Goal: Information Seeking & Learning: Understand process/instructions

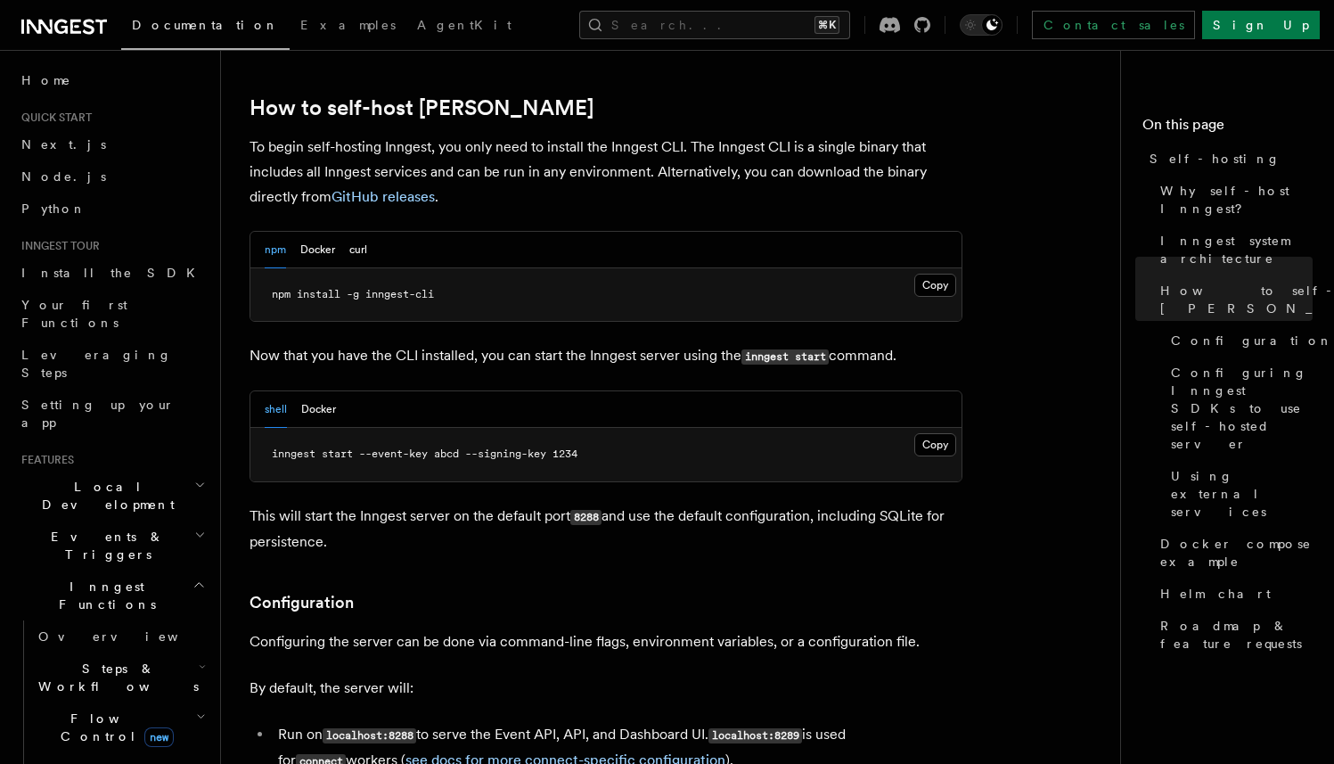
scroll to position [1775, 0]
click at [319, 231] on button "Docker" at bounding box center [317, 249] width 35 height 37
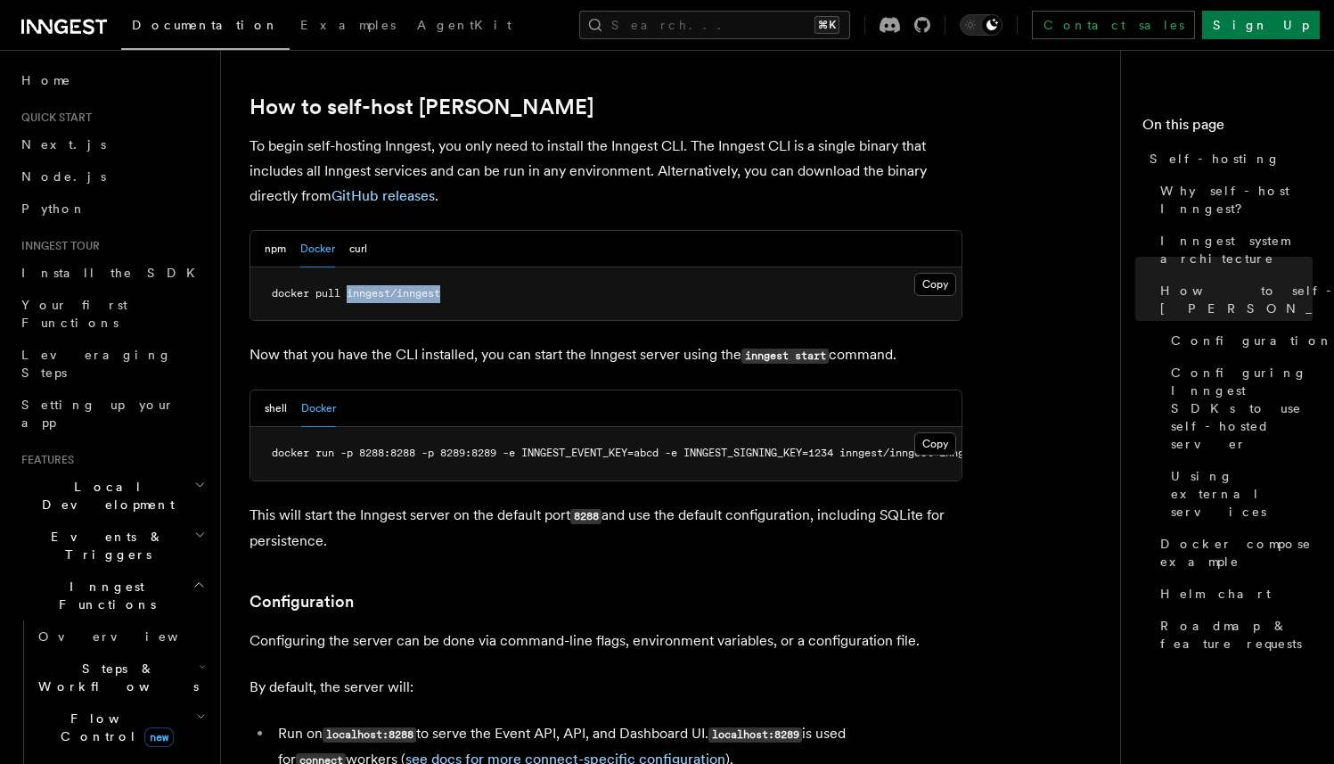
drag, startPoint x: 467, startPoint y: 244, endPoint x: 348, endPoint y: 247, distance: 119.5
click at [348, 267] on pre "docker pull inngest/inngest" at bounding box center [605, 293] width 711 height 53
copy span "inngest/inngest"
click at [524, 447] on span "docker run -p 8288:8288 -p 8289:8289 -e INNGEST_EVENT_KEY=abcd -e INNGEST_SIGNI…" at bounding box center [646, 453] width 749 height 12
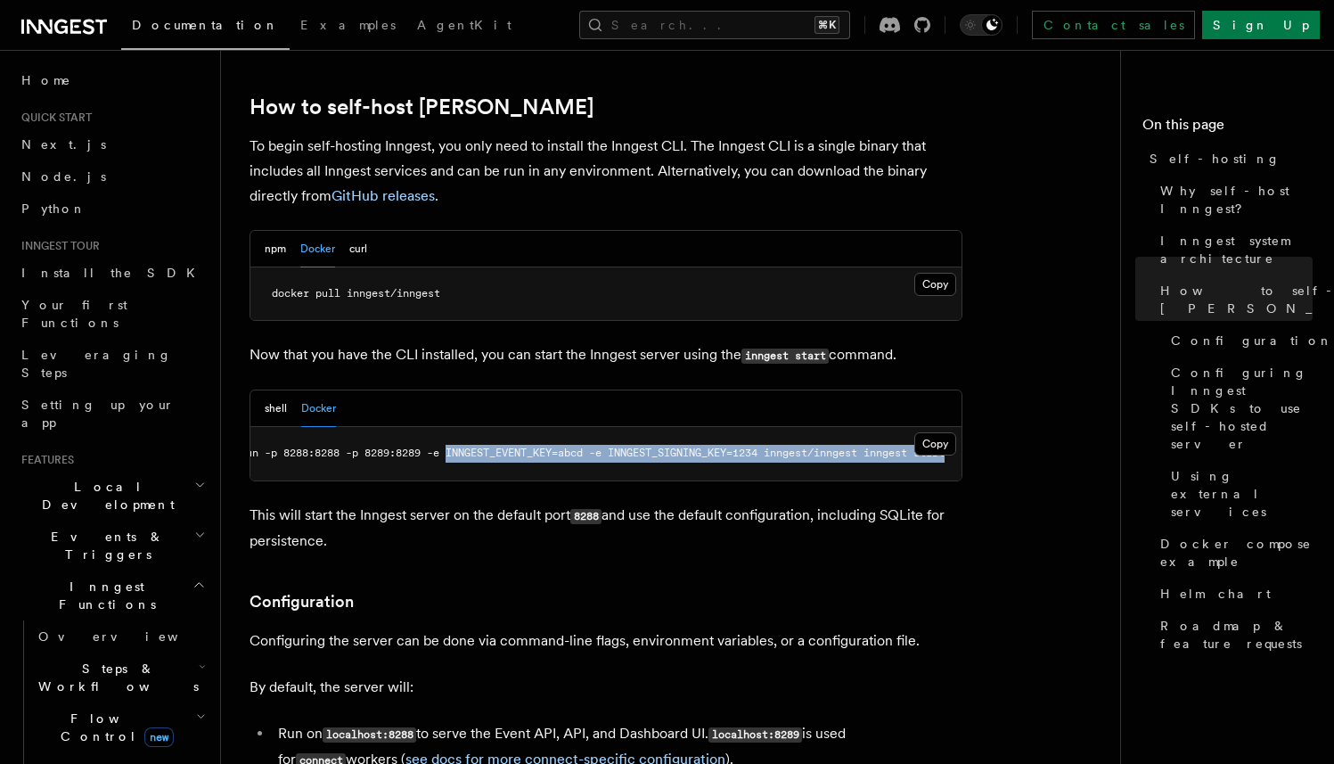
scroll to position [0, 102]
drag, startPoint x: 529, startPoint y: 408, endPoint x: 747, endPoint y: 408, distance: 217.5
click at [747, 447] on span "docker run -p 8288:8288 -p 8289:8289 -e INNGEST_EVENT_KEY=abcd -e INNGEST_SIGNI…" at bounding box center [566, 453] width 749 height 12
copy span "INNGEST_EVENT_KEY=abcd -e INNGEST_SIGNING_KEY=1234"
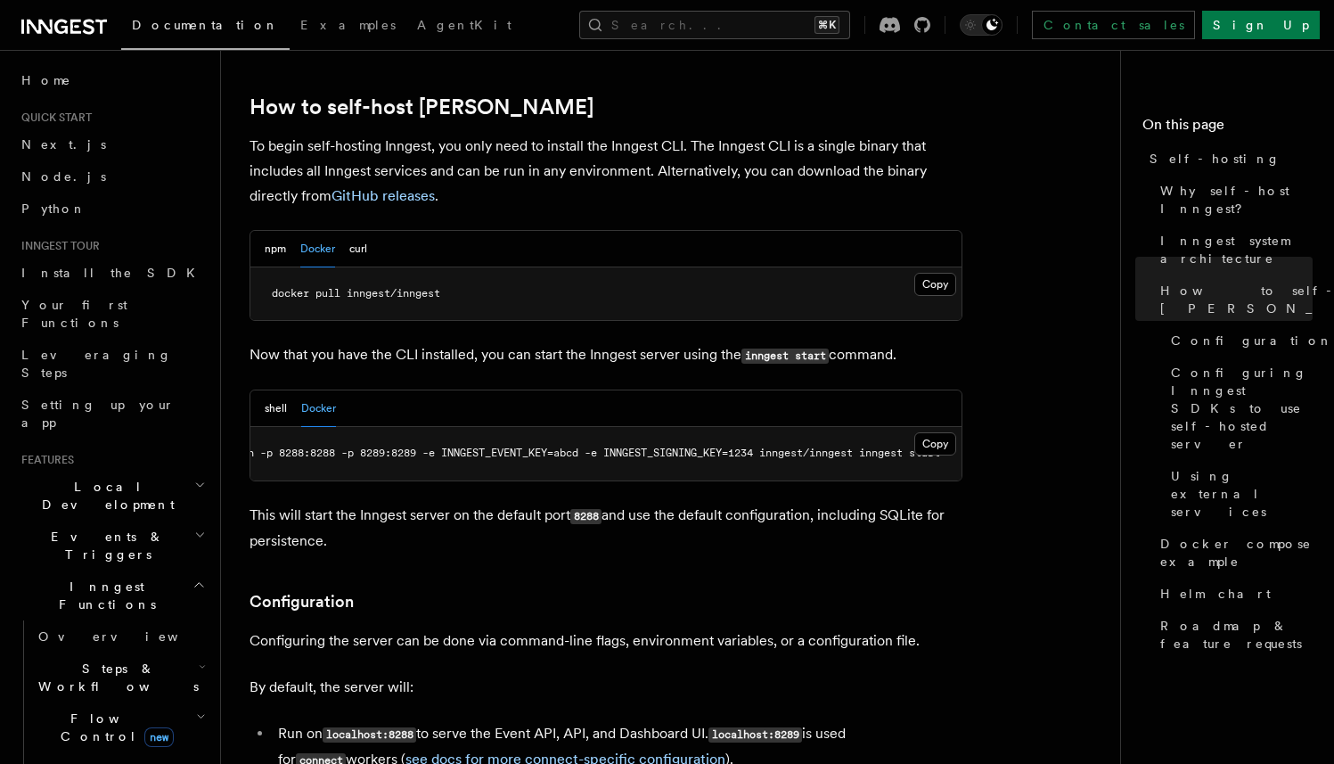
click at [580, 508] on p "This will start the Inngest server on the default port 8288 and use the default…" at bounding box center [606, 528] width 713 height 51
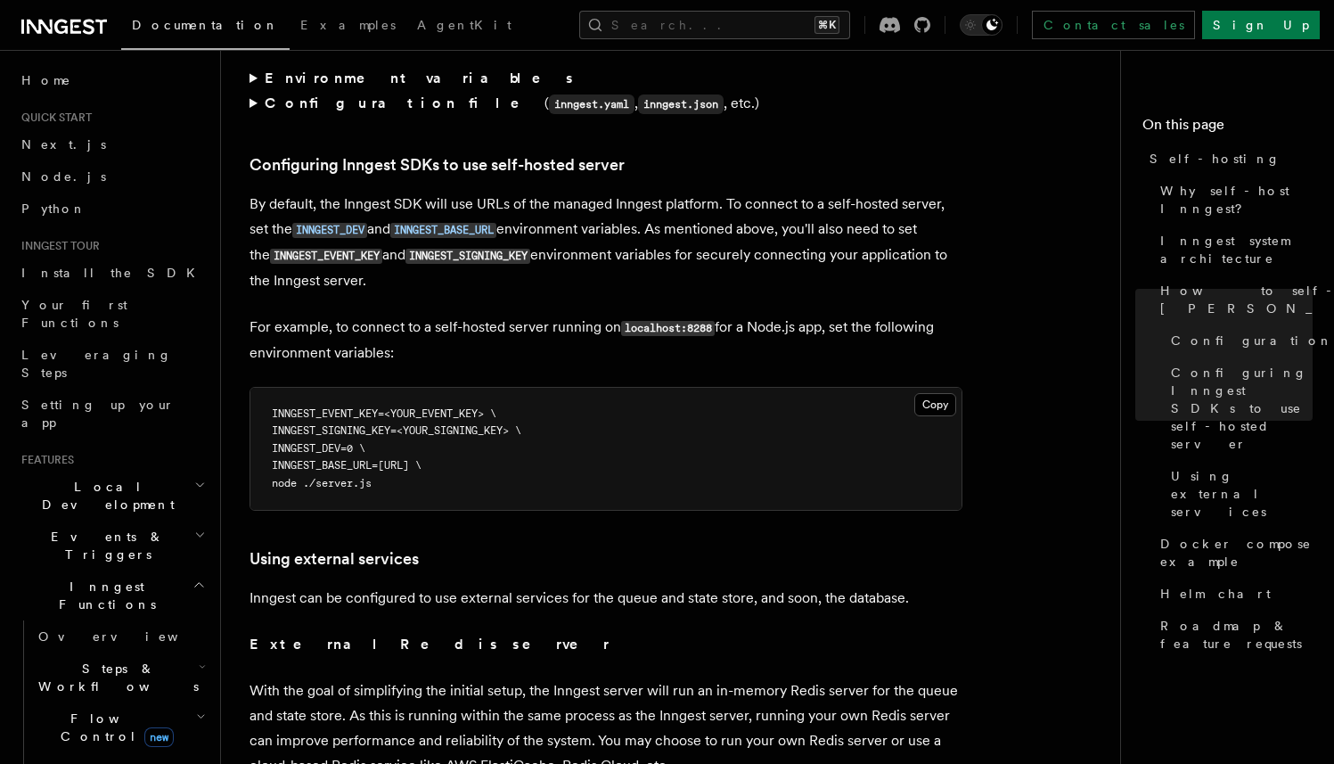
scroll to position [3795, 0]
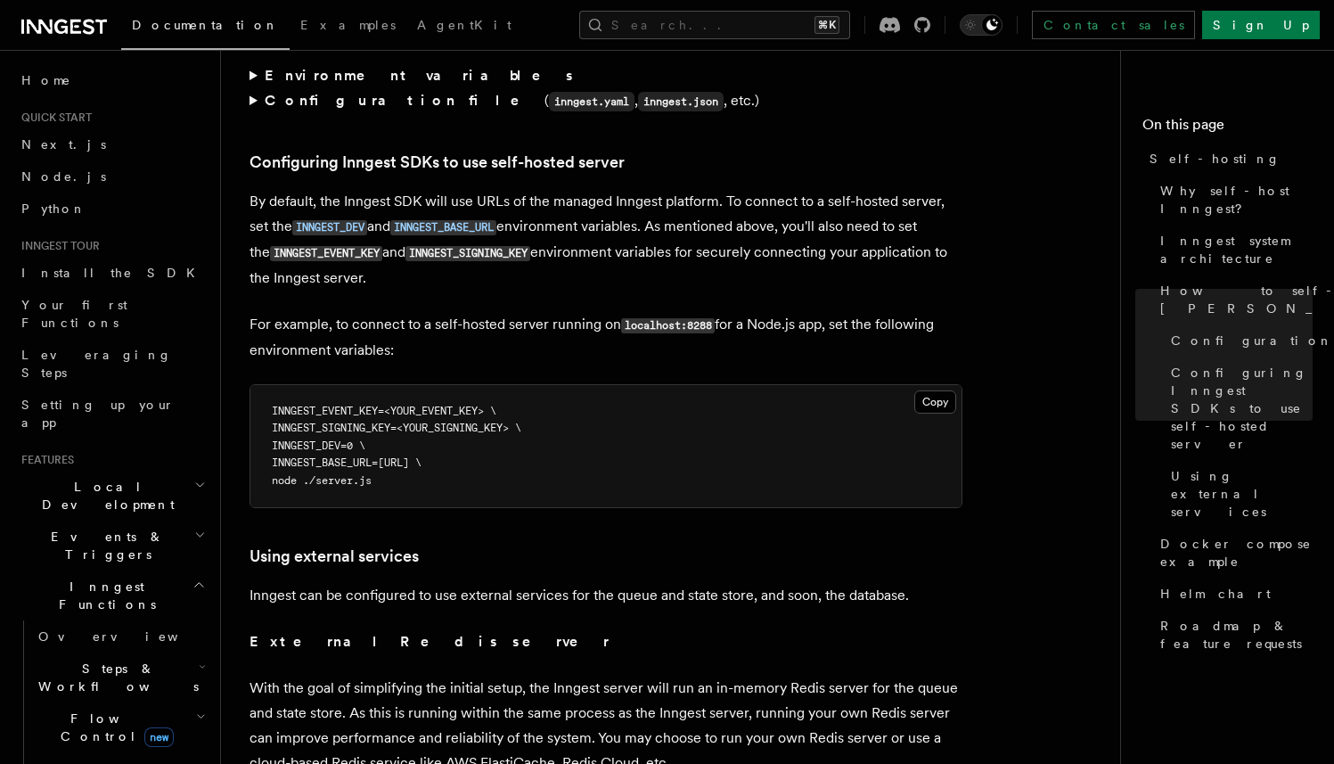
click at [378, 422] on span "INNGEST_SIGNING_KEY=<YOUR_SIGNING_KEY> \" at bounding box center [397, 428] width 250 height 12
click at [427, 437] on pre "INNGEST_EVENT_KEY=<YOUR_EVENT_KEY> \ INNGEST_SIGNING_KEY=<YOUR_SIGNING_KEY> \ I…" at bounding box center [605, 446] width 711 height 123
click at [307, 405] on span "INNGEST_EVENT_KEY=<YOUR_EVENT_KEY> \" at bounding box center [384, 411] width 225 height 12
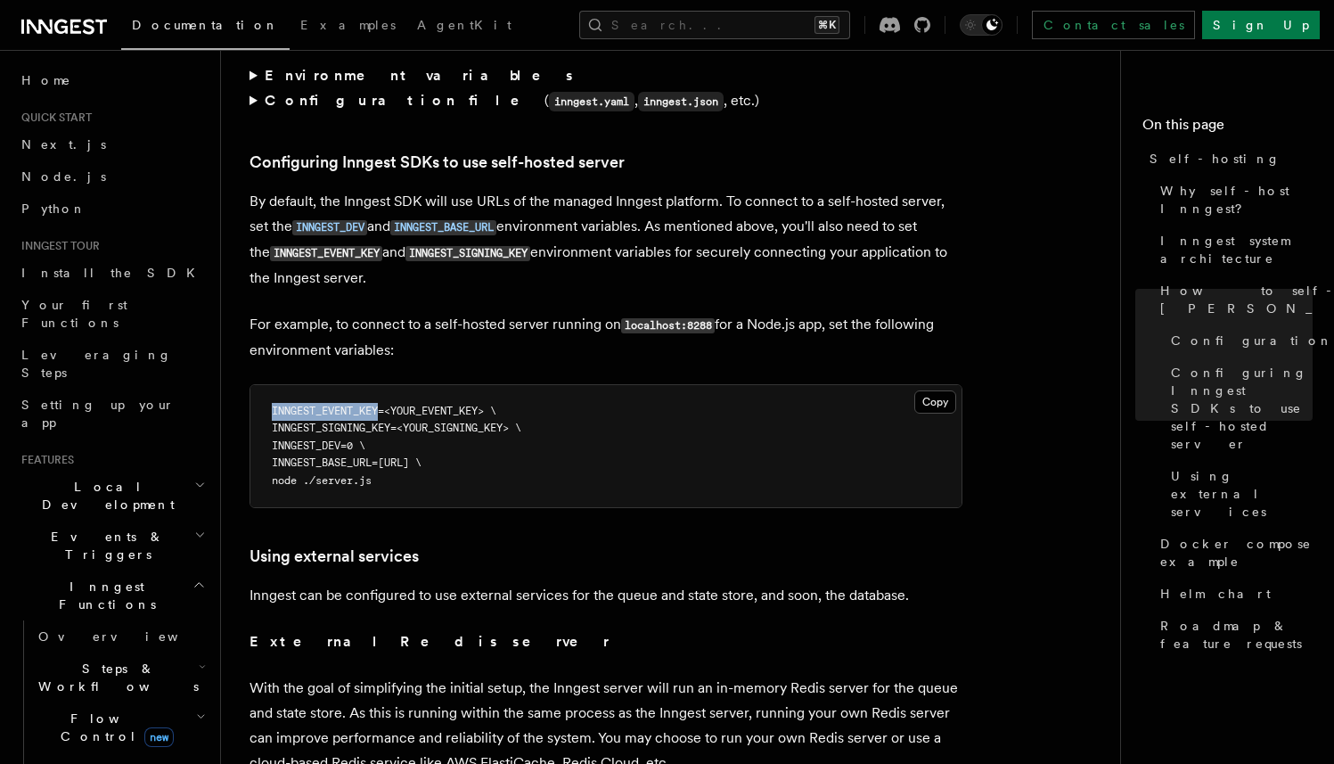
copy span "INNGEST_EVENT_KEY"
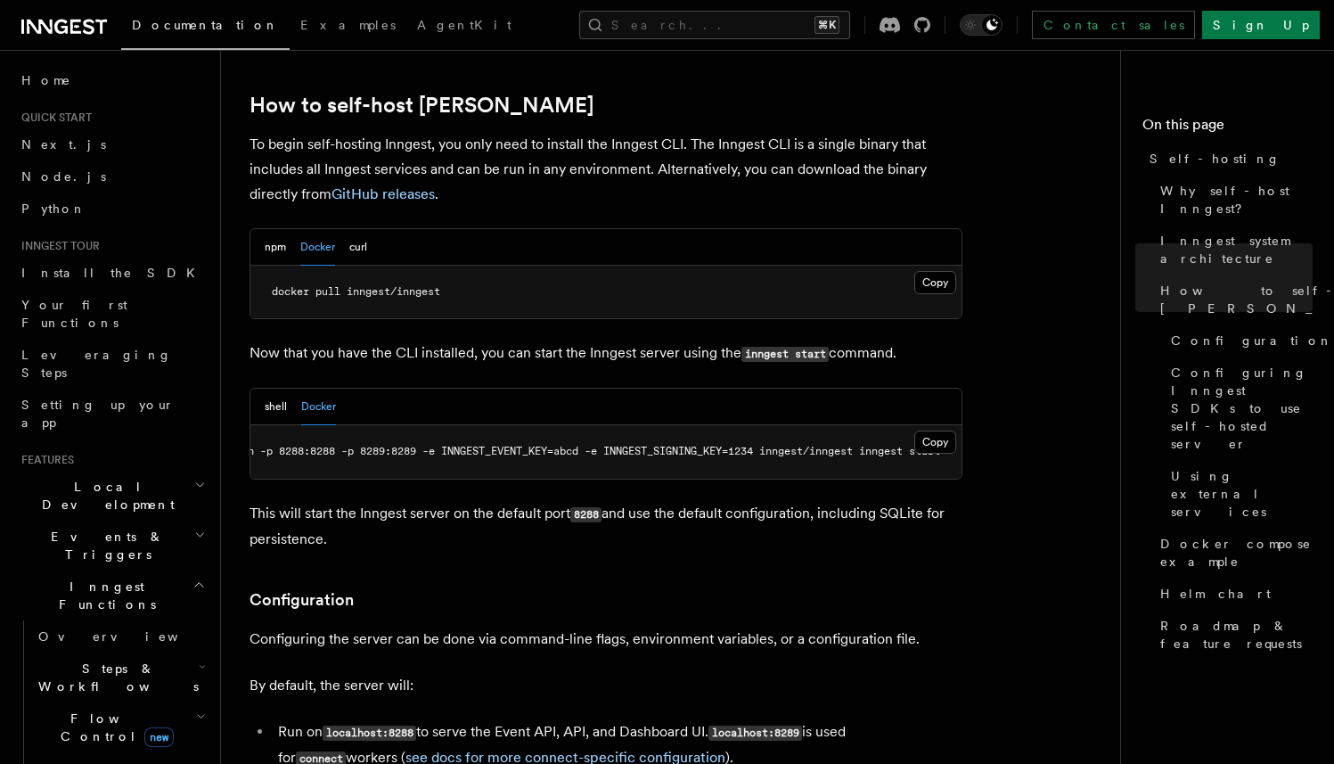
scroll to position [1789, 0]
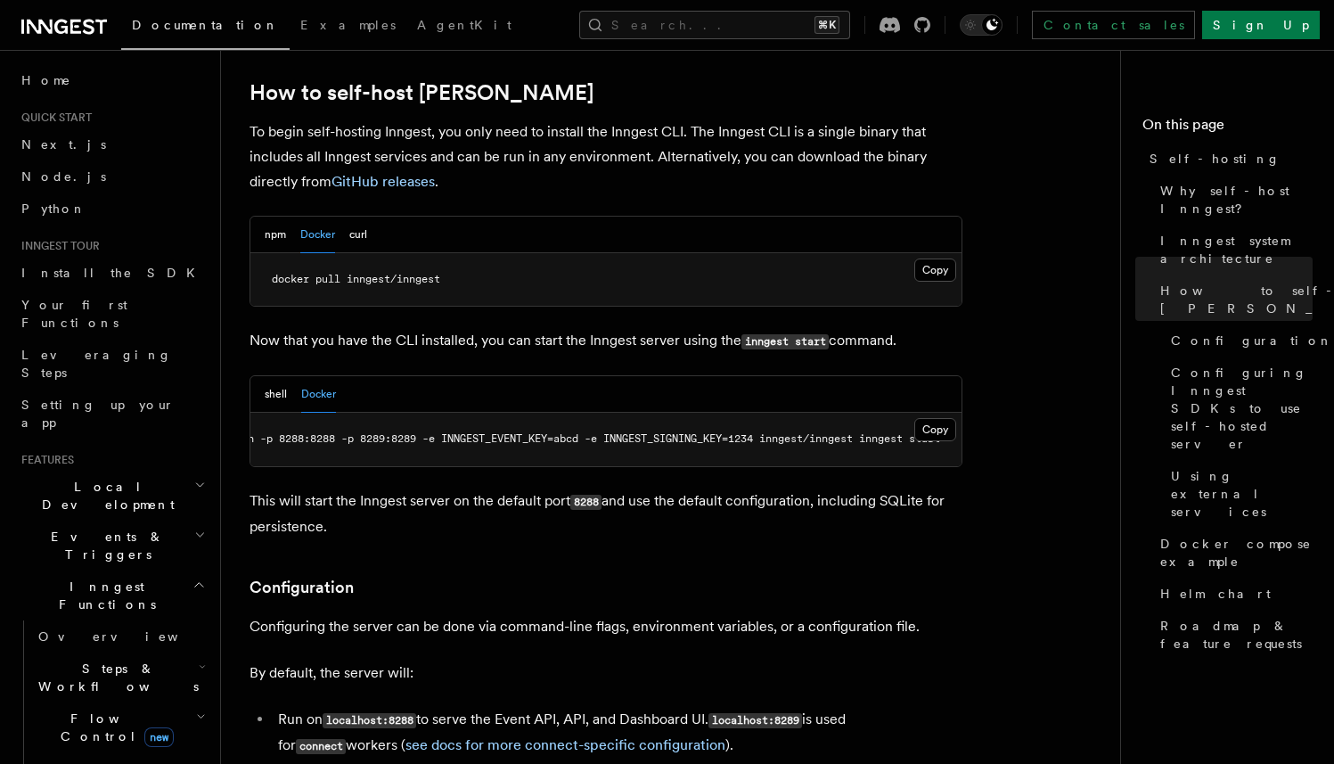
click at [489, 432] on span "docker run -p 8288:8288 -p 8289:8289 -e INNGEST_EVENT_KEY=abcd -e INNGEST_SIGNI…" at bounding box center [566, 438] width 749 height 12
copy span "INNGEST_EVENT_KEY"
click at [709, 15] on button "Search... ⌘K" at bounding box center [714, 25] width 271 height 29
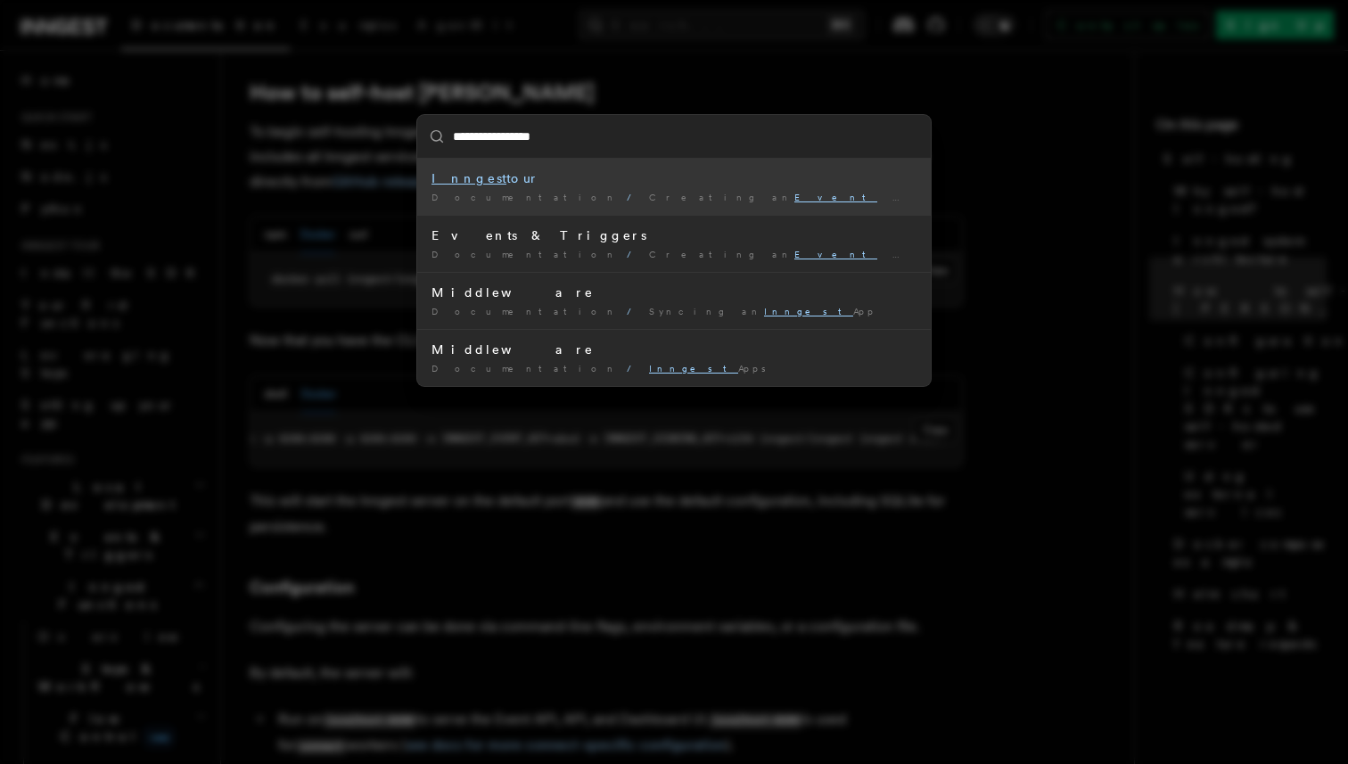
click at [794, 197] on mark "Event" at bounding box center [835, 197] width 83 height 11
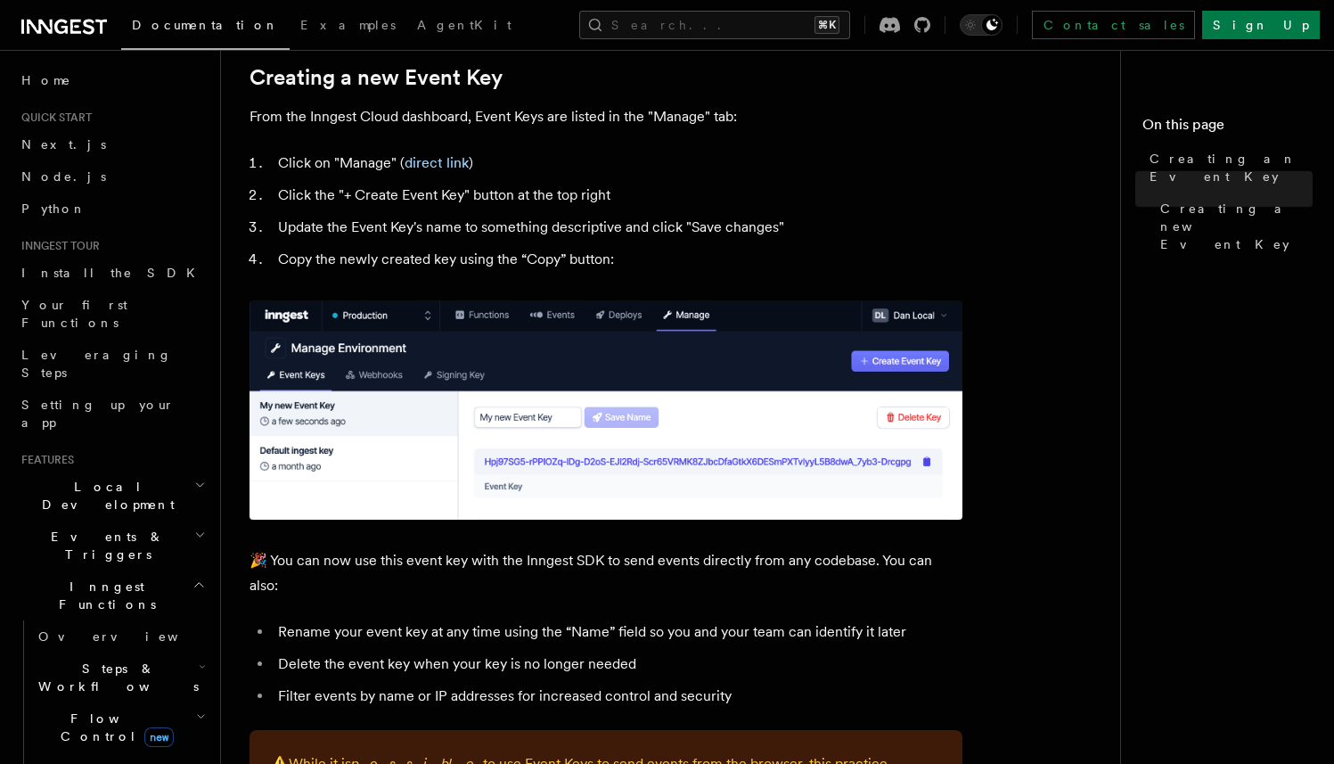
scroll to position [811, 0]
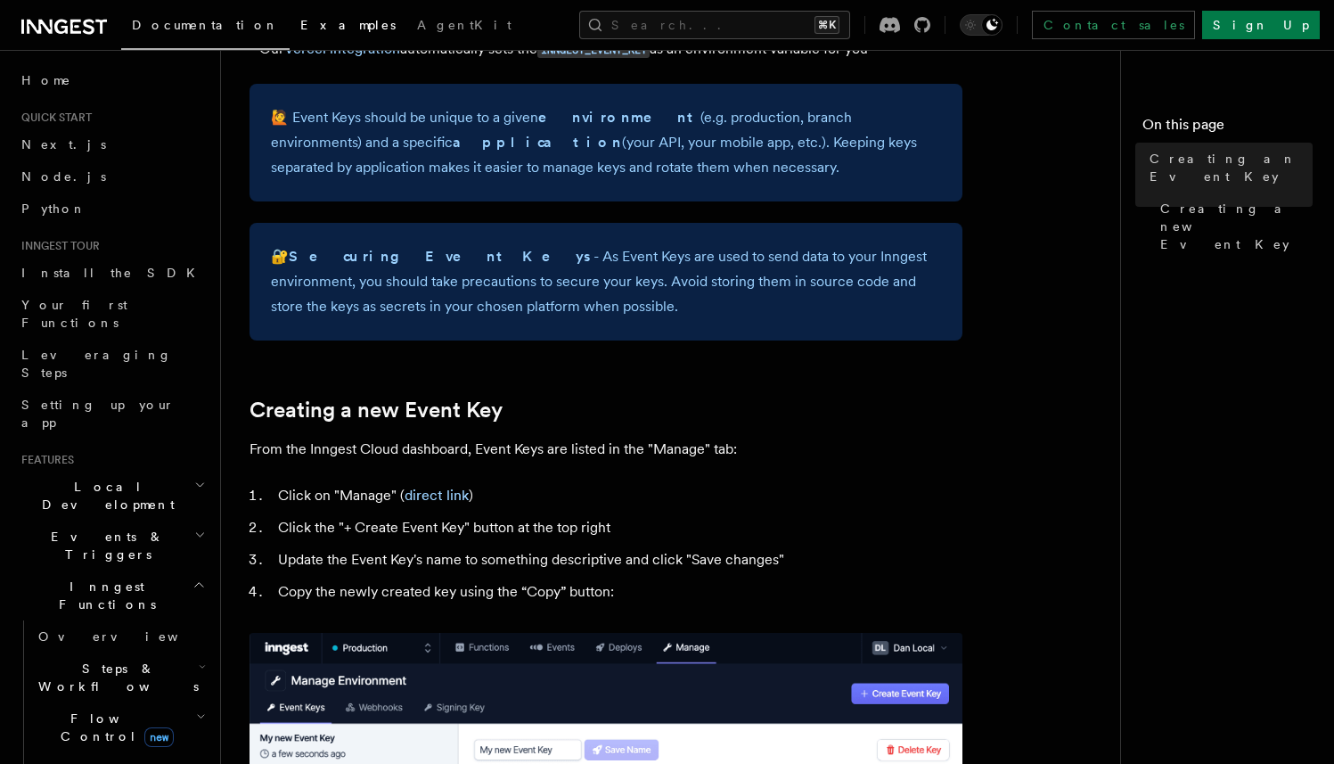
scroll to position [1789, 0]
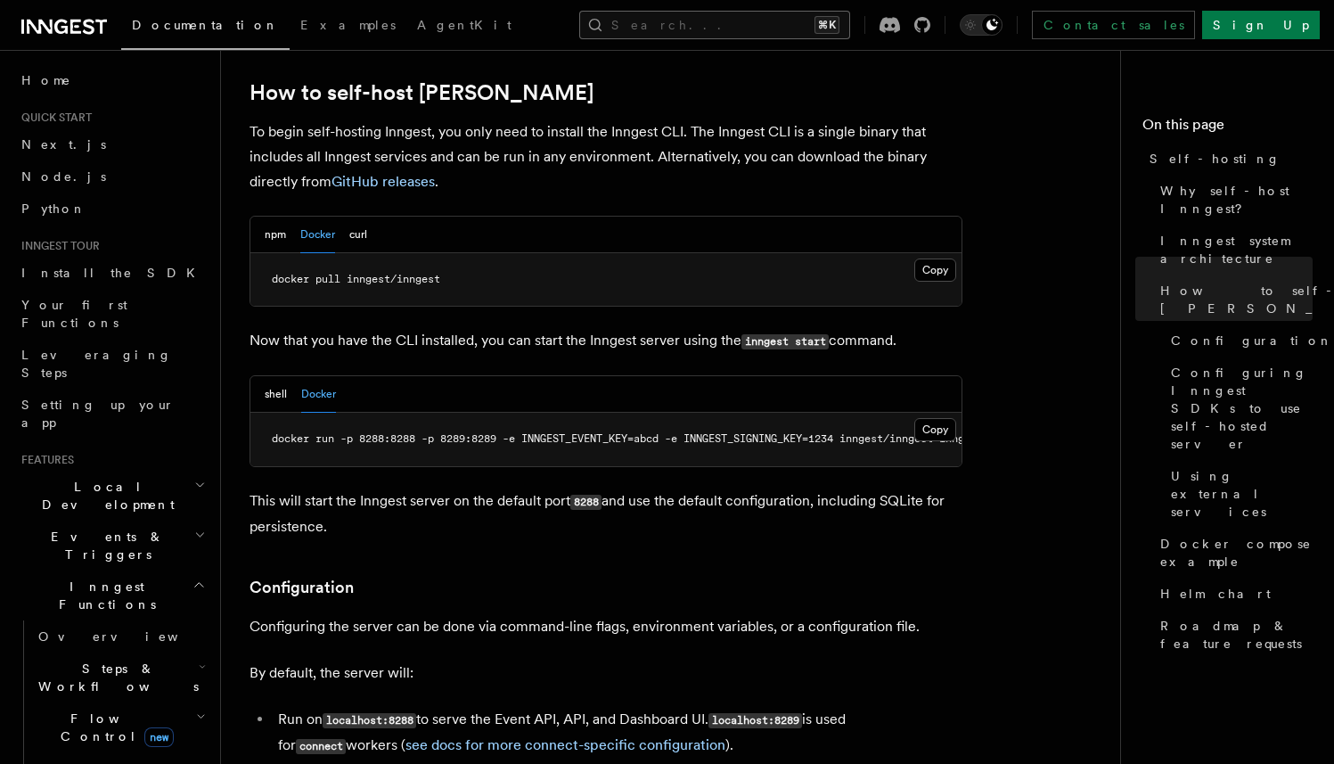
click at [798, 21] on button "Search... ⌘K" at bounding box center [714, 25] width 271 height 29
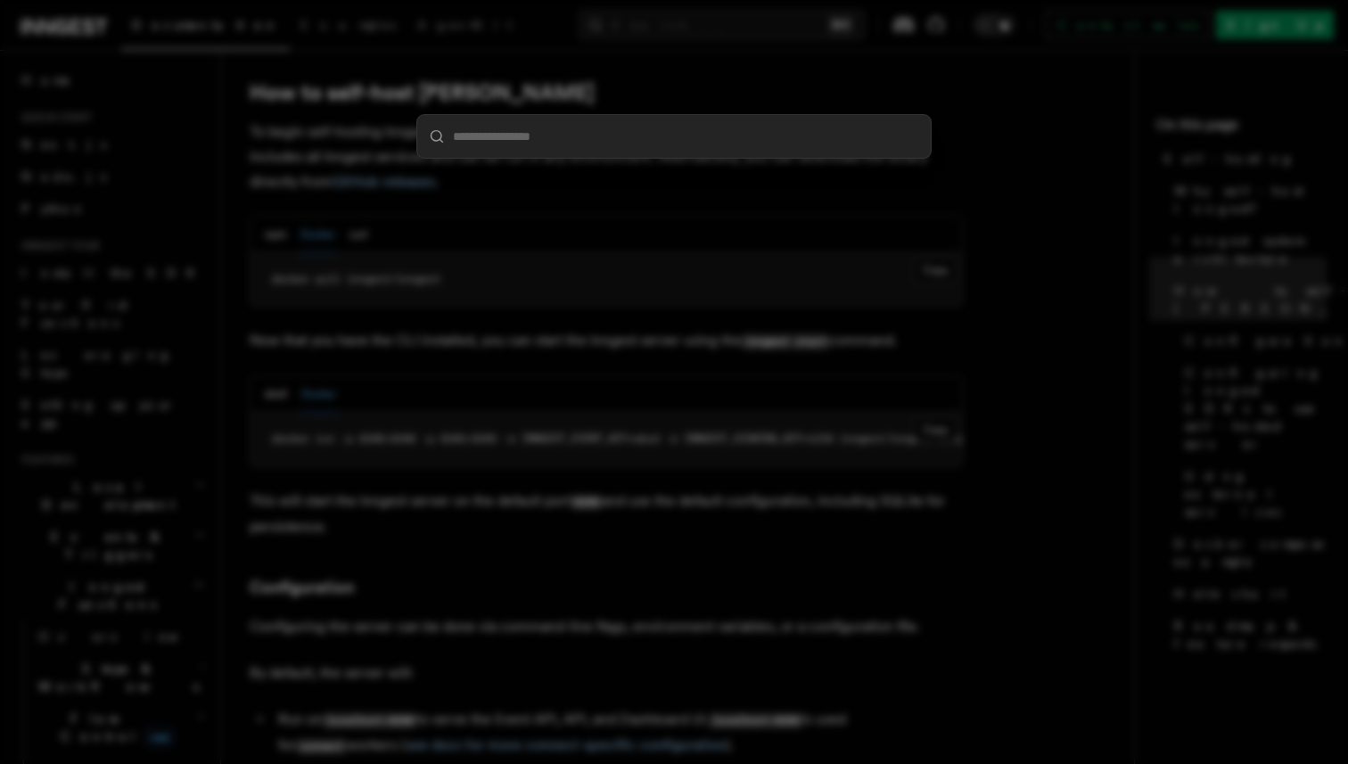
click at [746, 464] on div at bounding box center [674, 382] width 1348 height 764
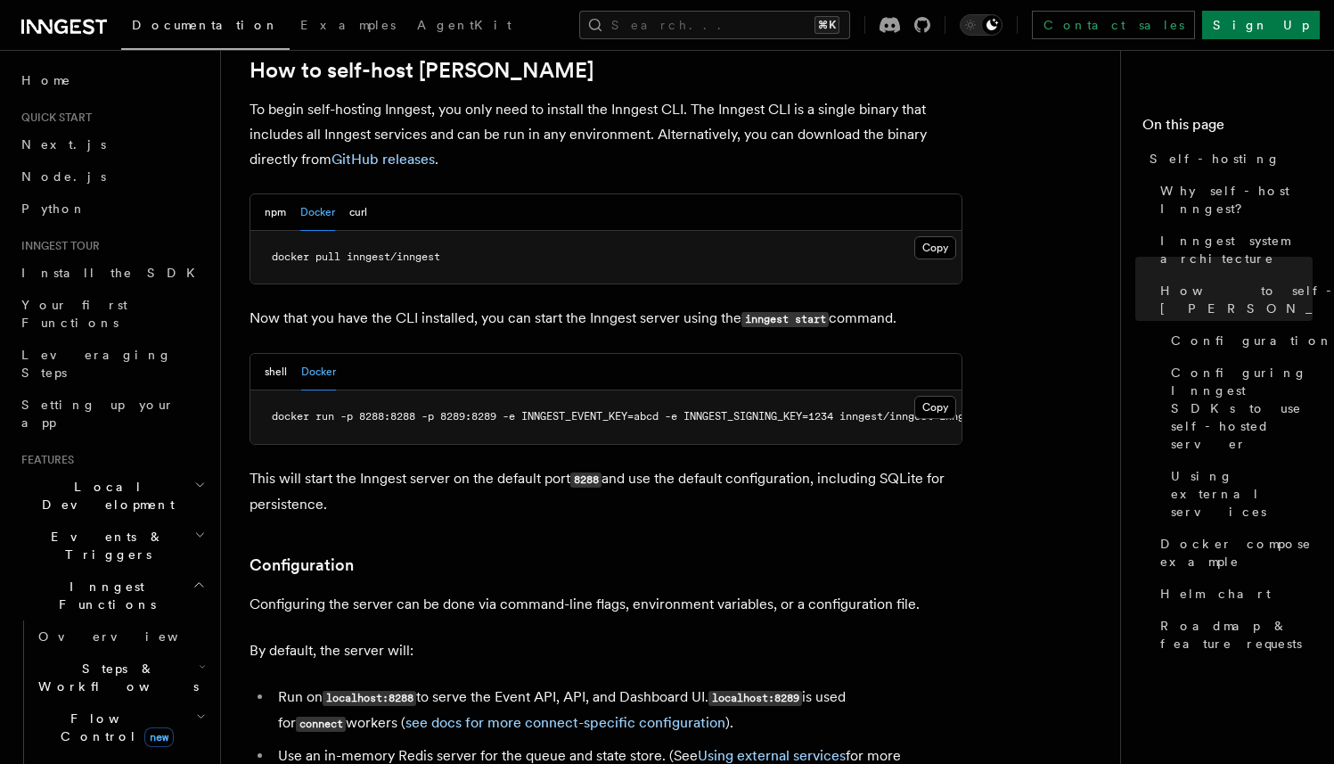
scroll to position [1819, 0]
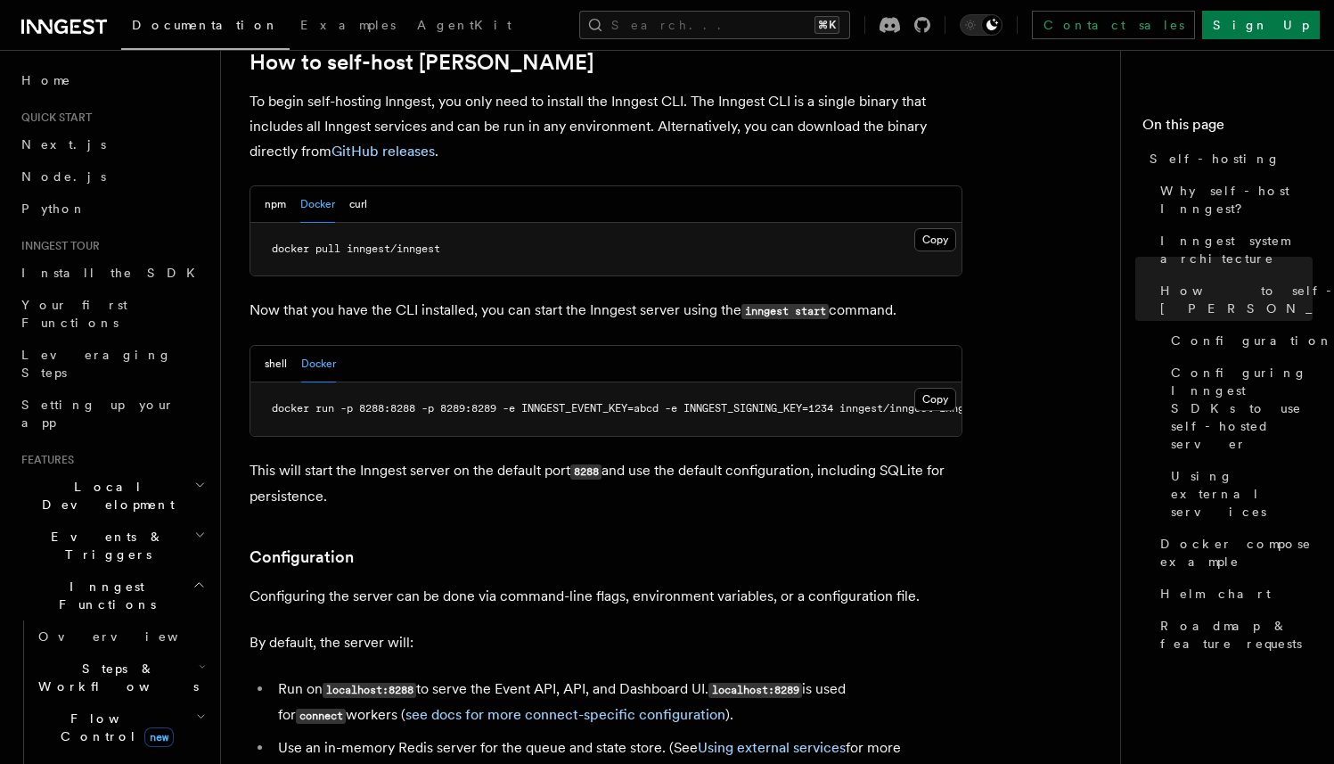
click at [748, 402] on span "docker run -p 8288:8288 -p 8289:8289 -e INNGEST_EVENT_KEY=abcd -e INNGEST_SIGNI…" at bounding box center [646, 408] width 749 height 12
copy span "INNGEST_SIGNING_KEY"
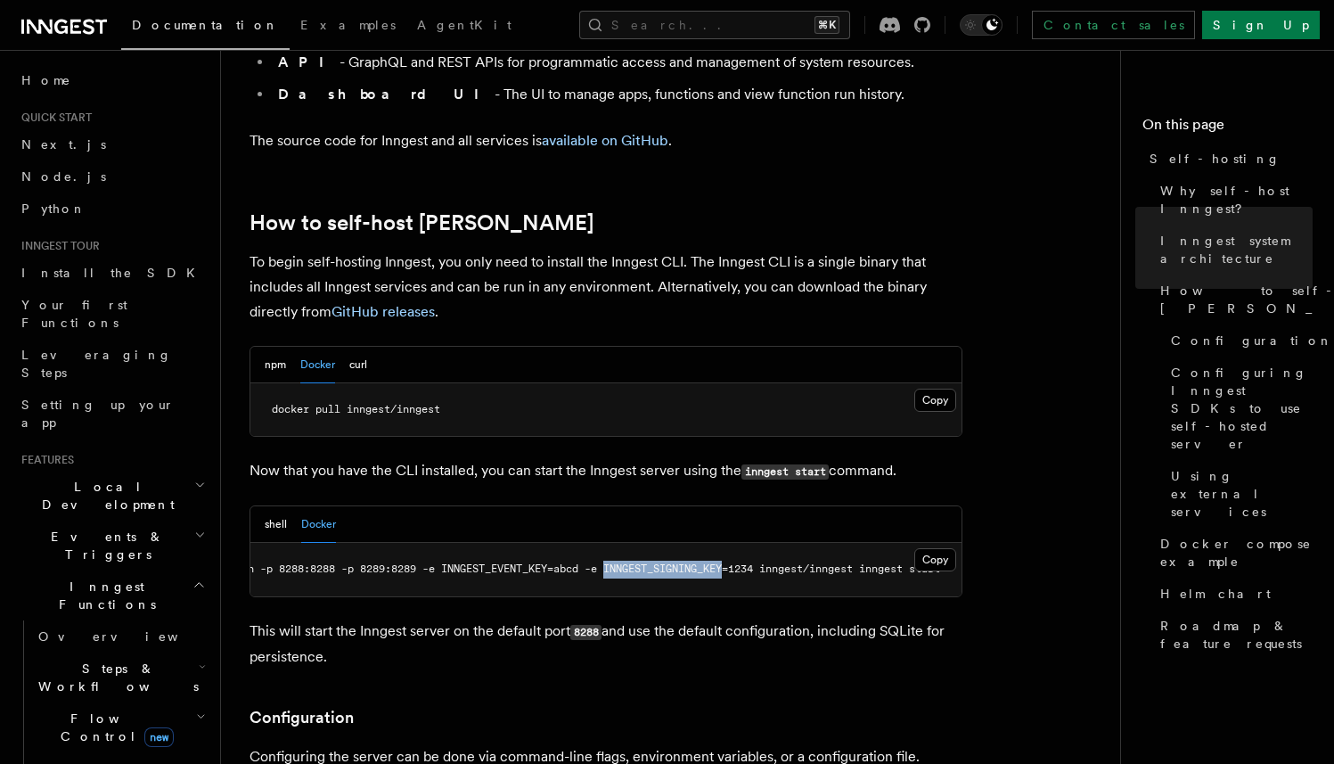
scroll to position [1696, 0]
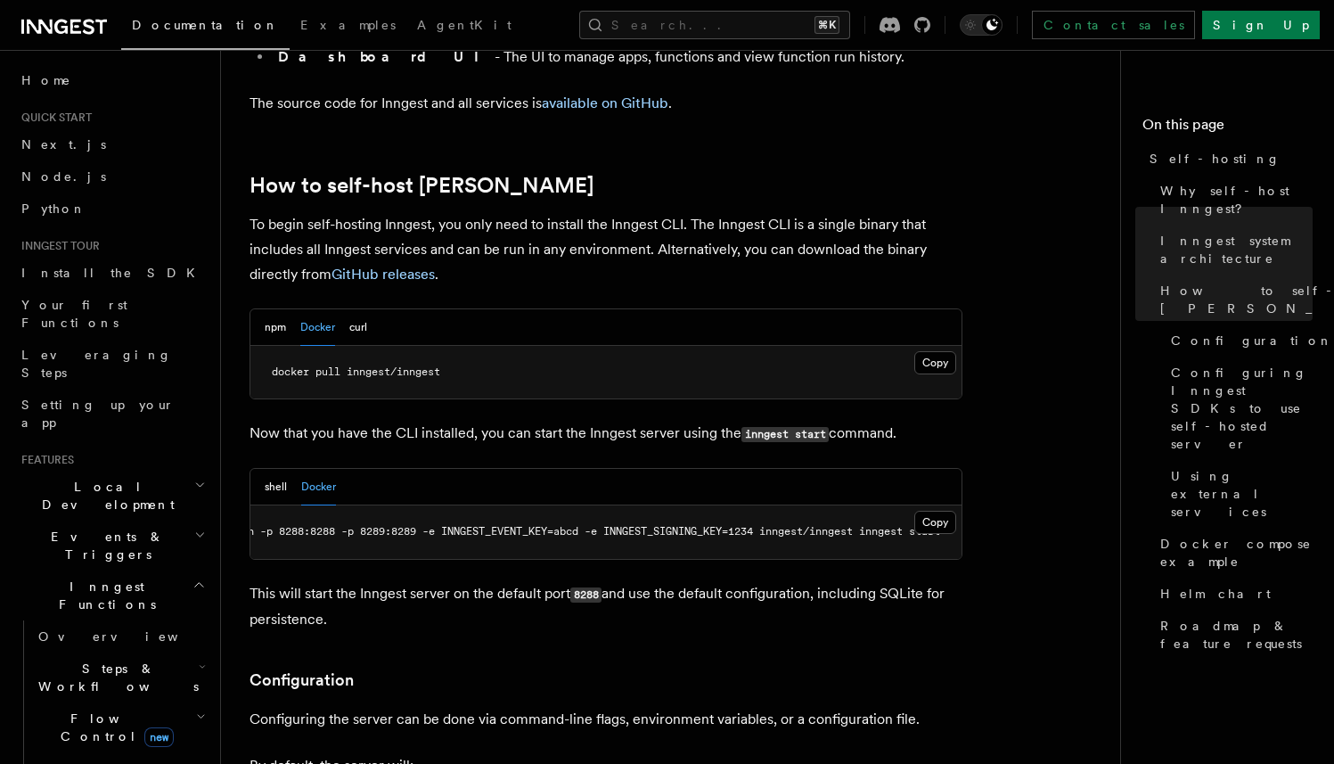
click at [677, 525] on span "docker run -p 8288:8288 -p 8289:8289 -e INNGEST_EVENT_KEY=abcd -e INNGEST_SIGNI…" at bounding box center [566, 531] width 749 height 12
copy span "INNGEST_SIGNING_KEY"
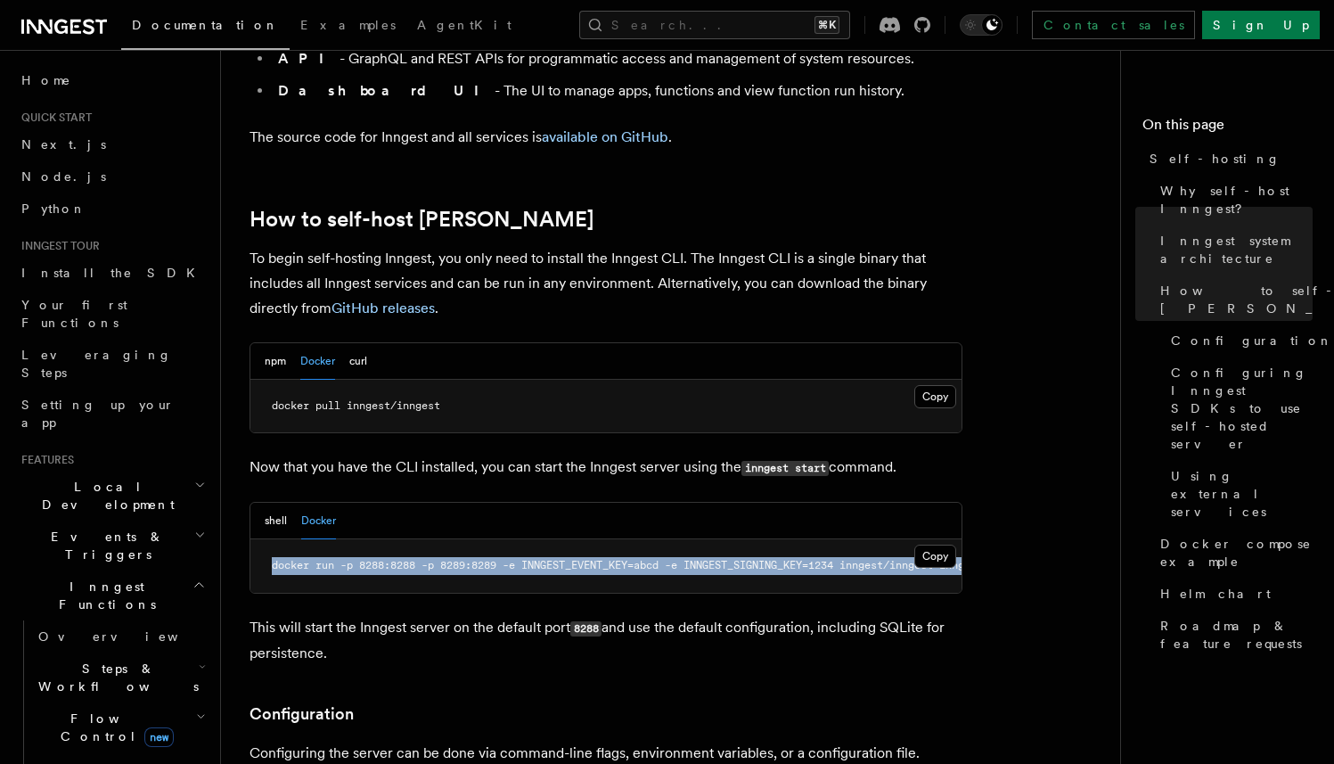
scroll to position [0, 102]
drag, startPoint x: 272, startPoint y: 517, endPoint x: 999, endPoint y: 529, distance: 727.4
copy span "docker run -p 8288:8288 -p 8289:8289 -e INNGEST_EVENT_KEY=abcd -e INNGEST_SIGNI…"
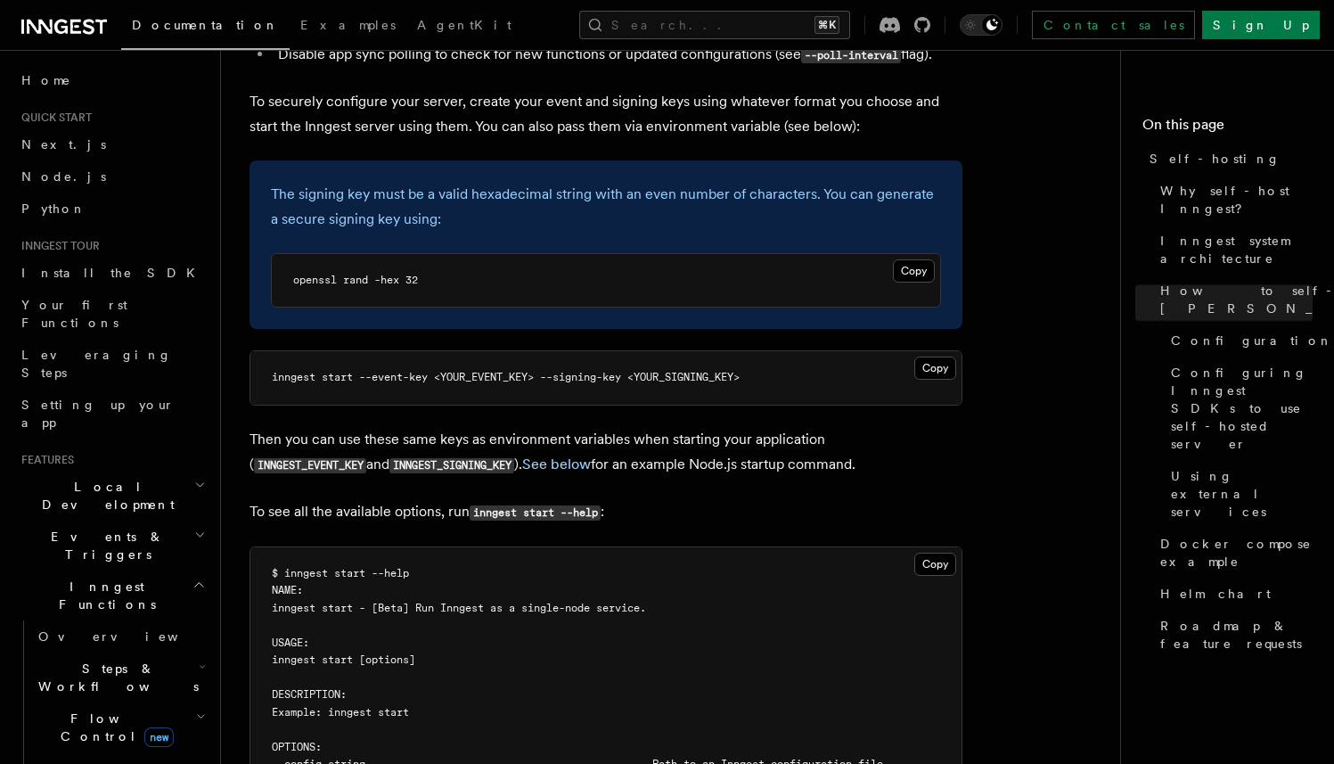
scroll to position [2629, 0]
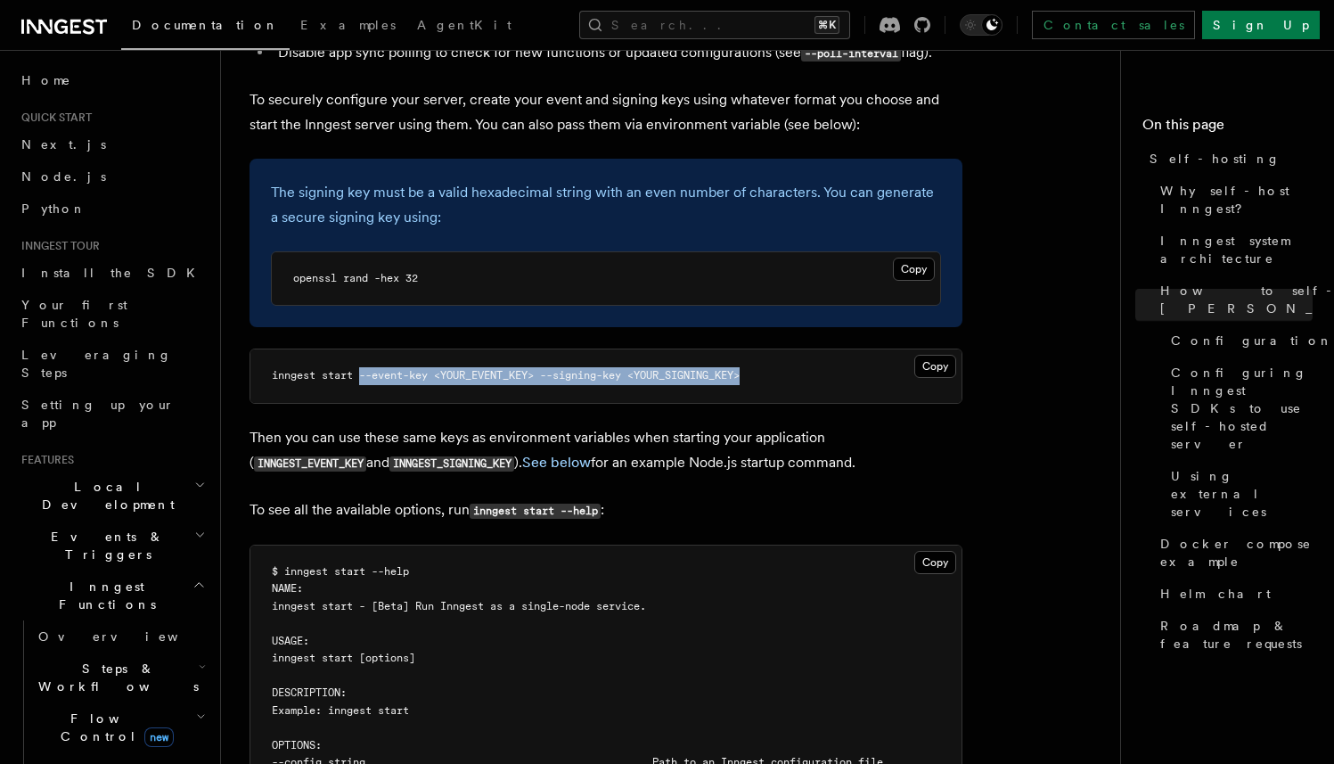
drag, startPoint x: 775, startPoint y: 342, endPoint x: 363, endPoint y: 348, distance: 412.7
click at [363, 349] on pre "inngest start --event-key <YOUR_EVENT_KEY> --signing-key <YOUR_SIGNING_KEY>" at bounding box center [605, 375] width 711 height 53
copy span "--event-key <YOUR_EVENT_KEY> --signing-key <YOUR_SIGNING_KEY>"
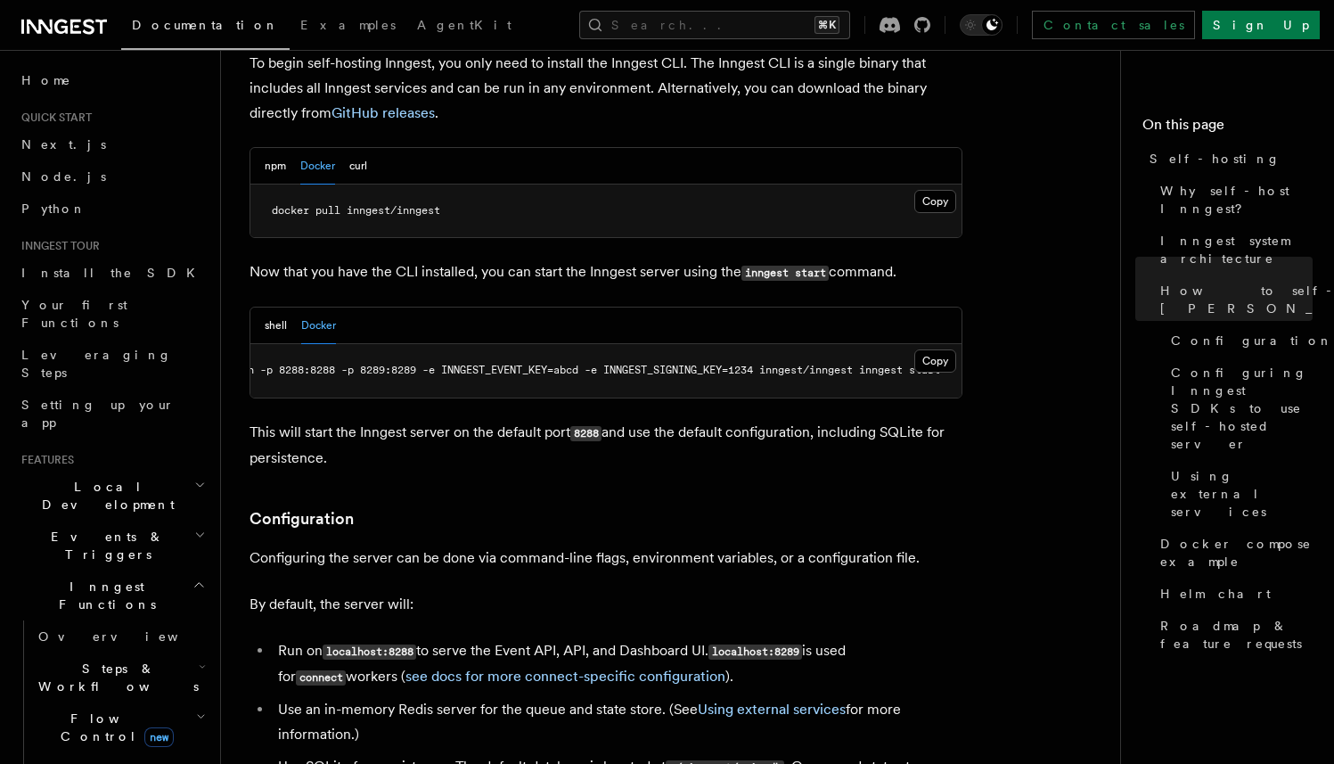
scroll to position [1831, 0]
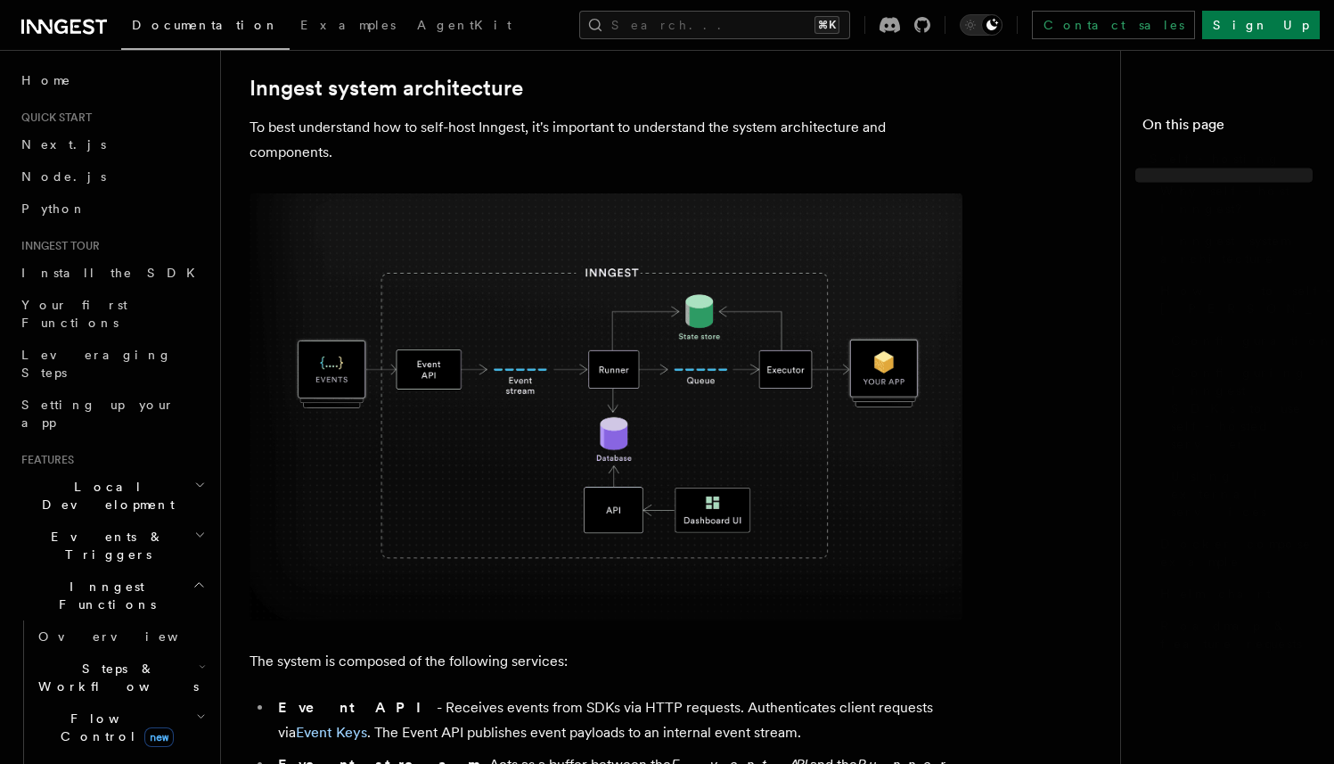
scroll to position [1831, 0]
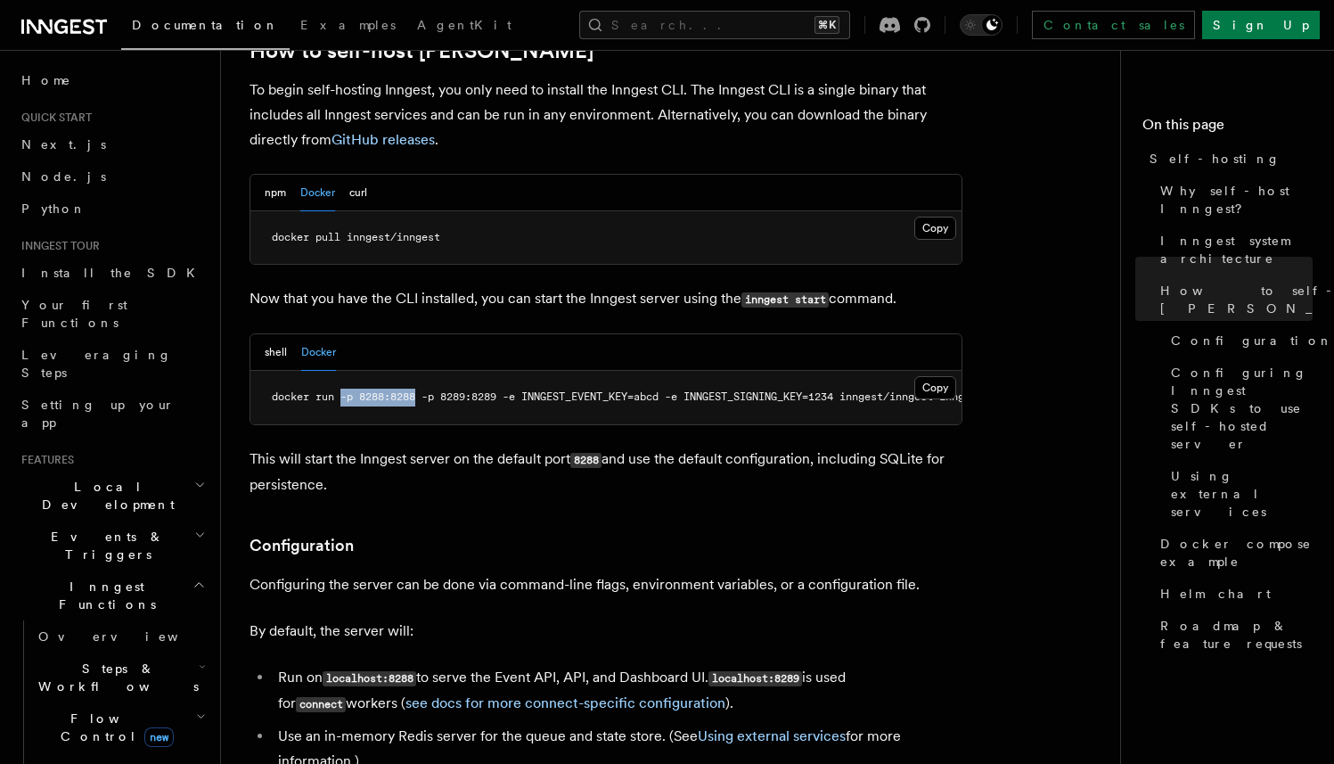
drag, startPoint x: 340, startPoint y: 348, endPoint x: 417, endPoint y: 350, distance: 76.7
click at [417, 390] on span "docker run -p 8288:8288 -p 8289:8289 -e INNGEST_EVENT_KEY=abcd -e INNGEST_SIGNI…" at bounding box center [646, 396] width 749 height 12
copy span "-p 8288:8288"
click at [422, 390] on span "docker run -p 8288:8288 -p 8289:8289 -e INNGEST_EVENT_KEY=abcd -e INNGEST_SIGNI…" at bounding box center [646, 396] width 749 height 12
click at [518, 447] on p "This will start the Inngest server on the default port 8288 and use the default…" at bounding box center [606, 472] width 713 height 51
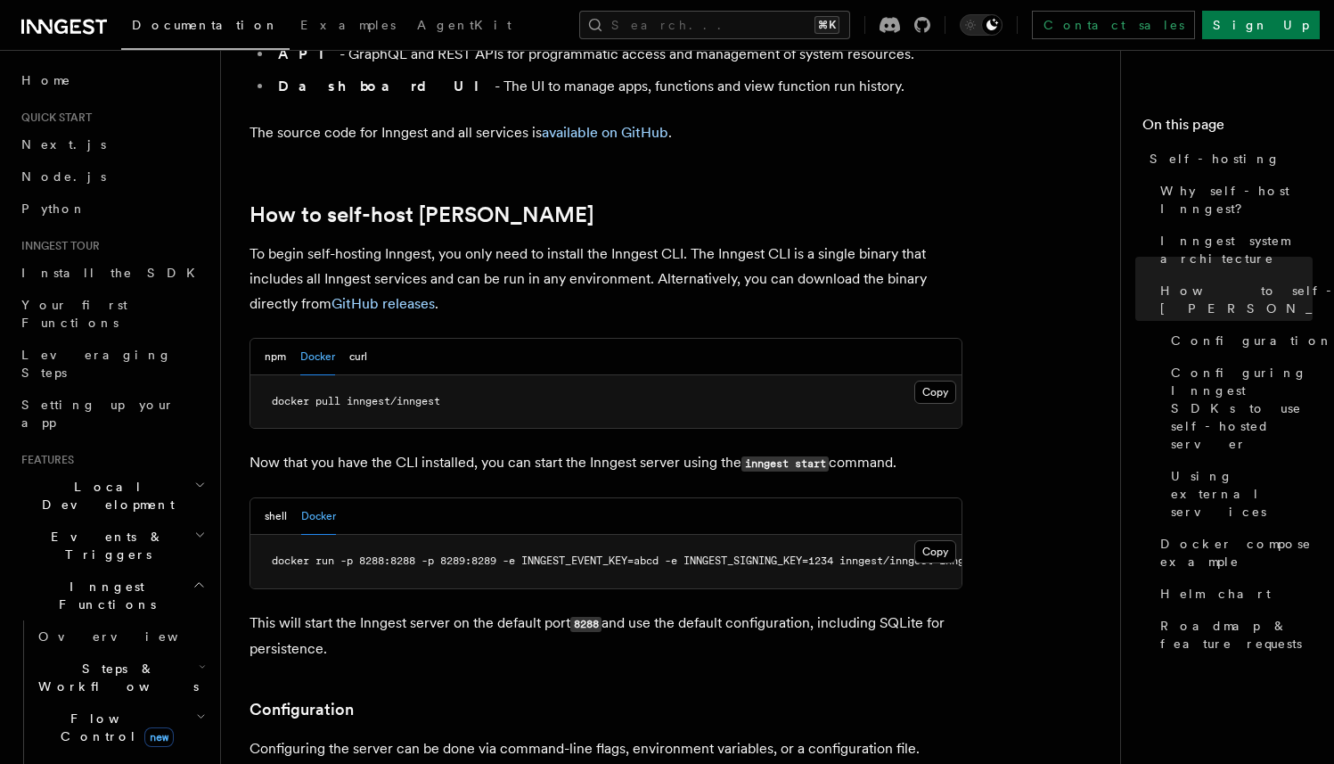
scroll to position [1573, 0]
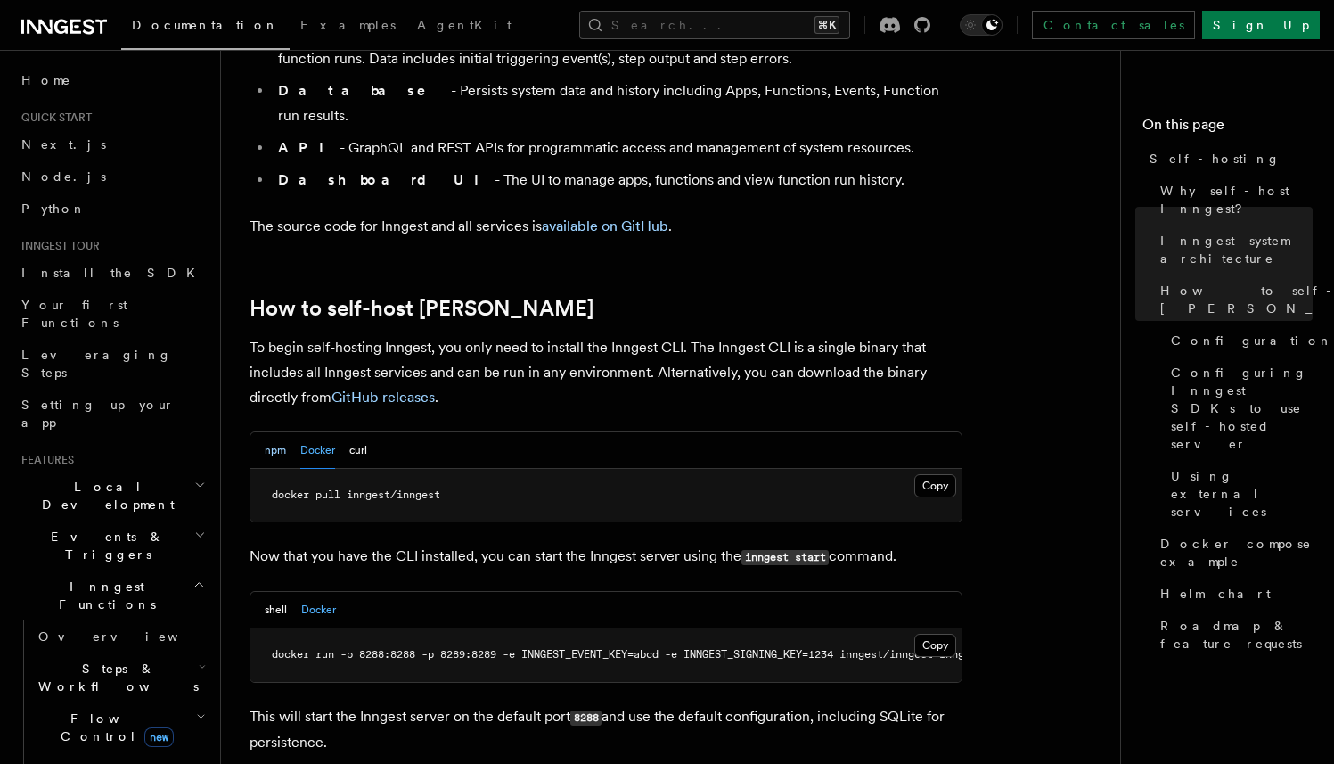
click at [267, 432] on button "npm" at bounding box center [275, 450] width 21 height 37
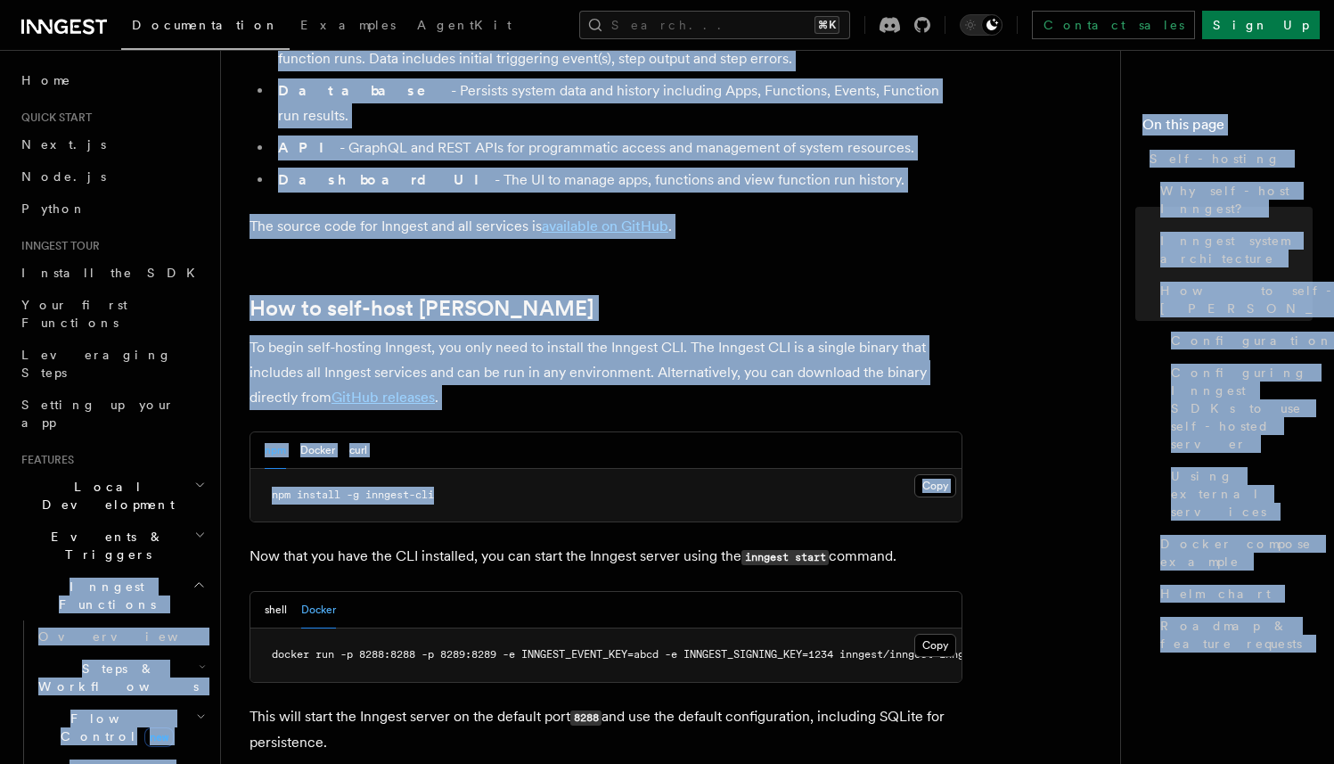
drag, startPoint x: 488, startPoint y: 453, endPoint x: 206, endPoint y: 453, distance: 282.5
click at [455, 469] on pre "npm install -g inngest-cli" at bounding box center [605, 495] width 711 height 53
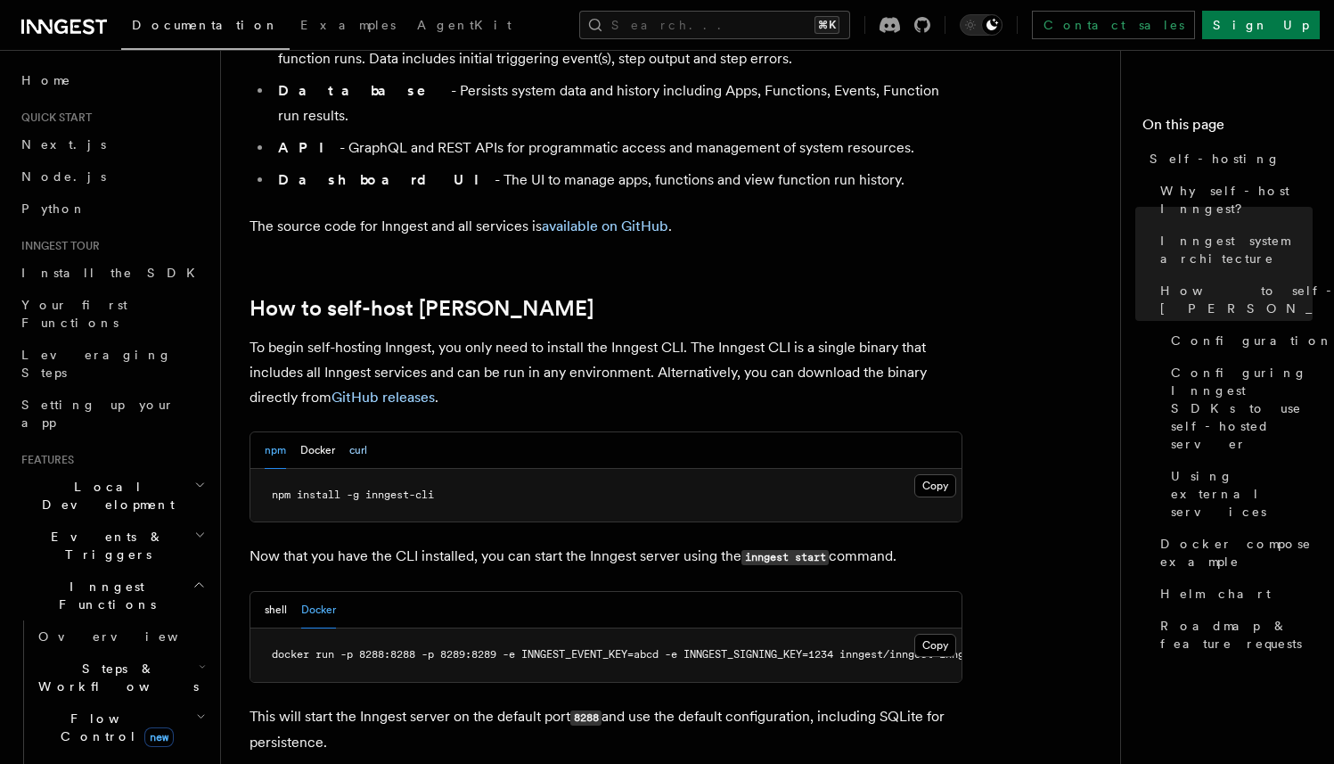
click at [349, 432] on button "curl" at bounding box center [358, 450] width 18 height 37
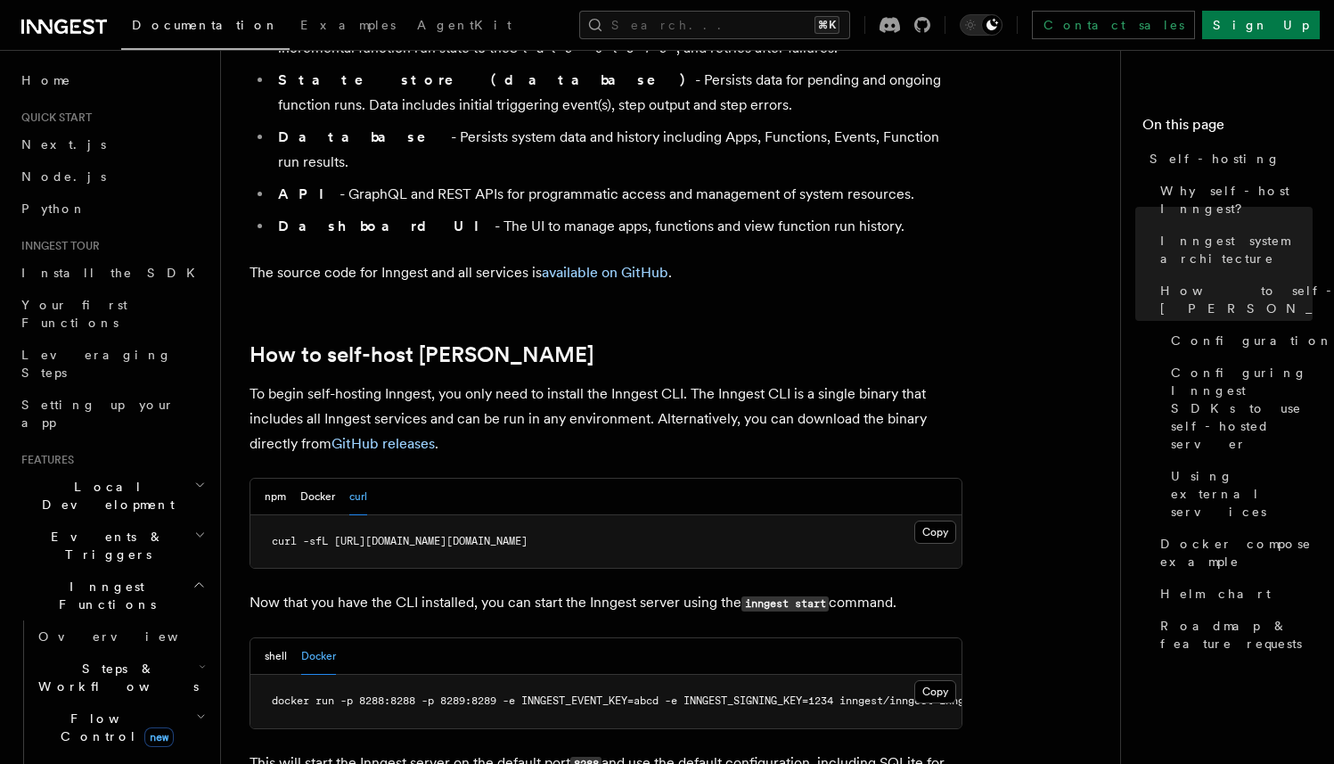
scroll to position [1521, 0]
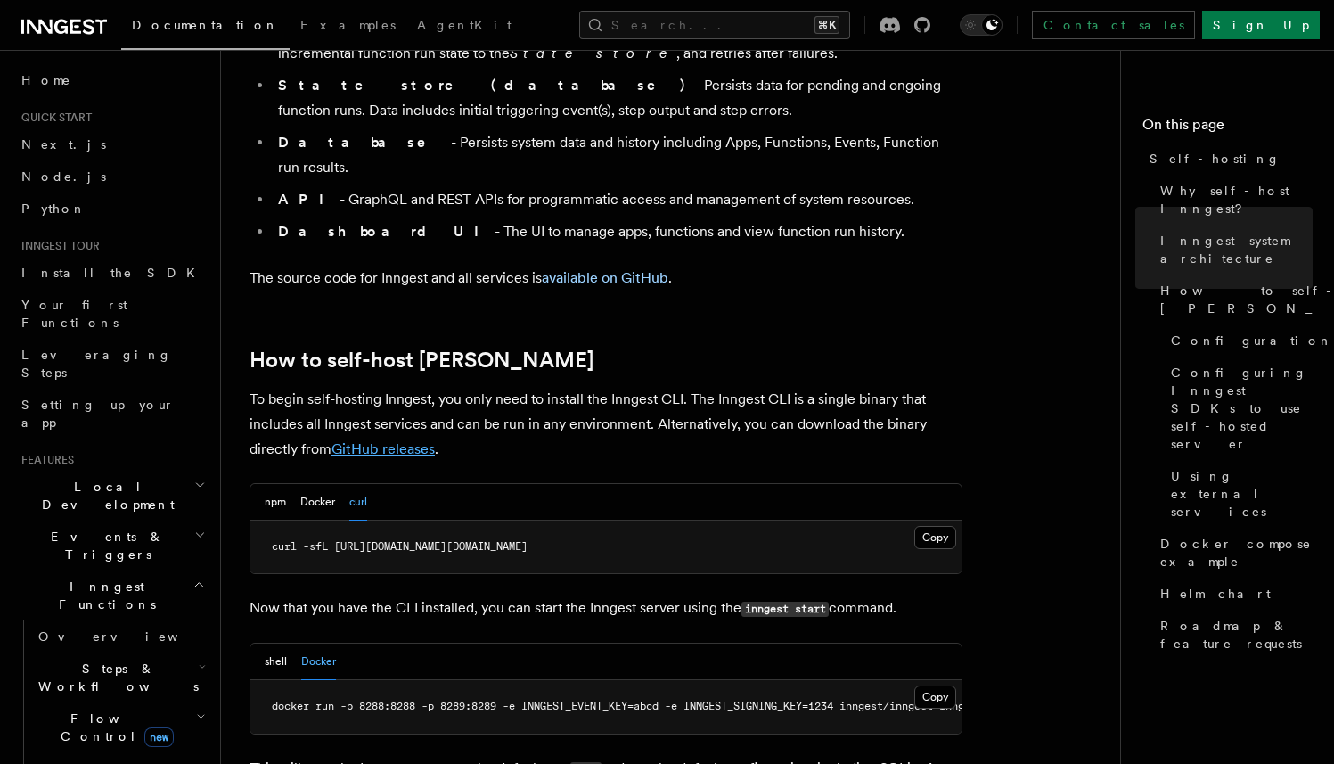
click at [393, 440] on link "GitHub releases" at bounding box center [383, 448] width 103 height 17
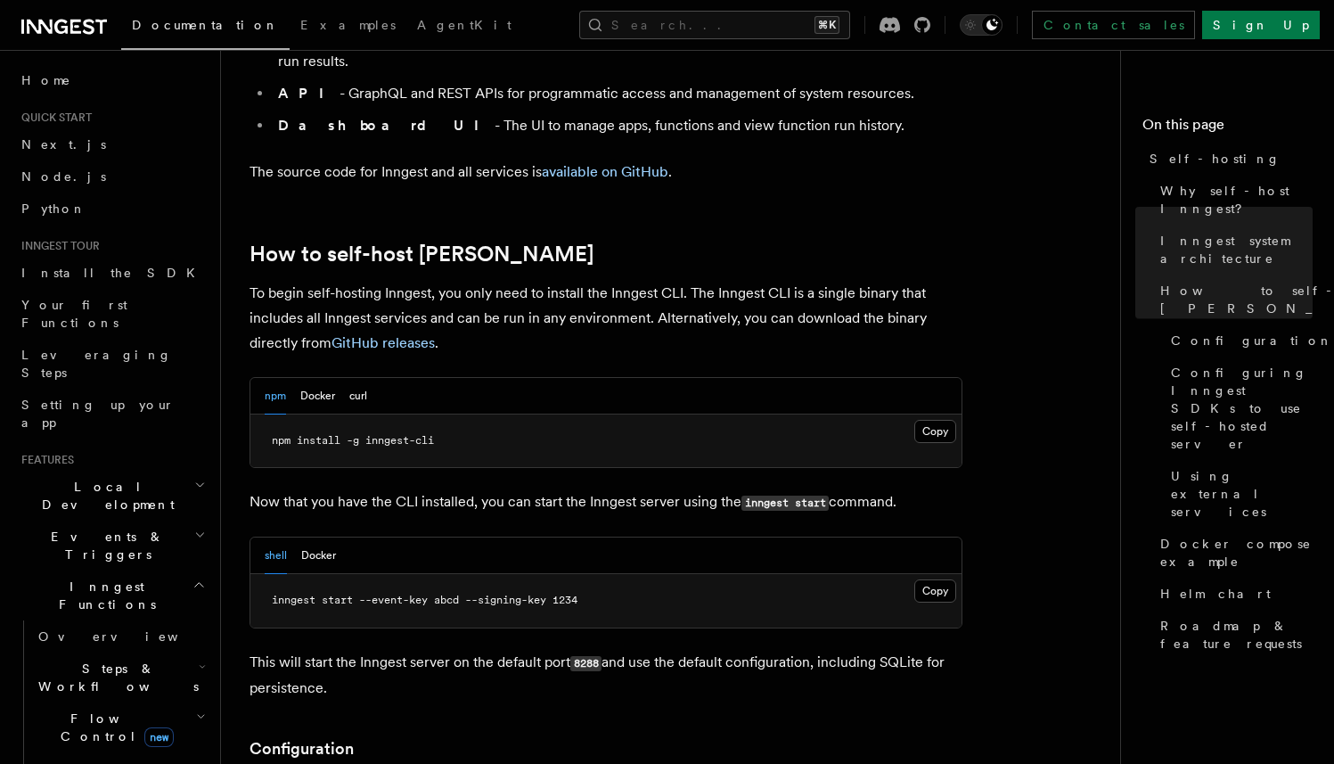
scroll to position [1662, 0]
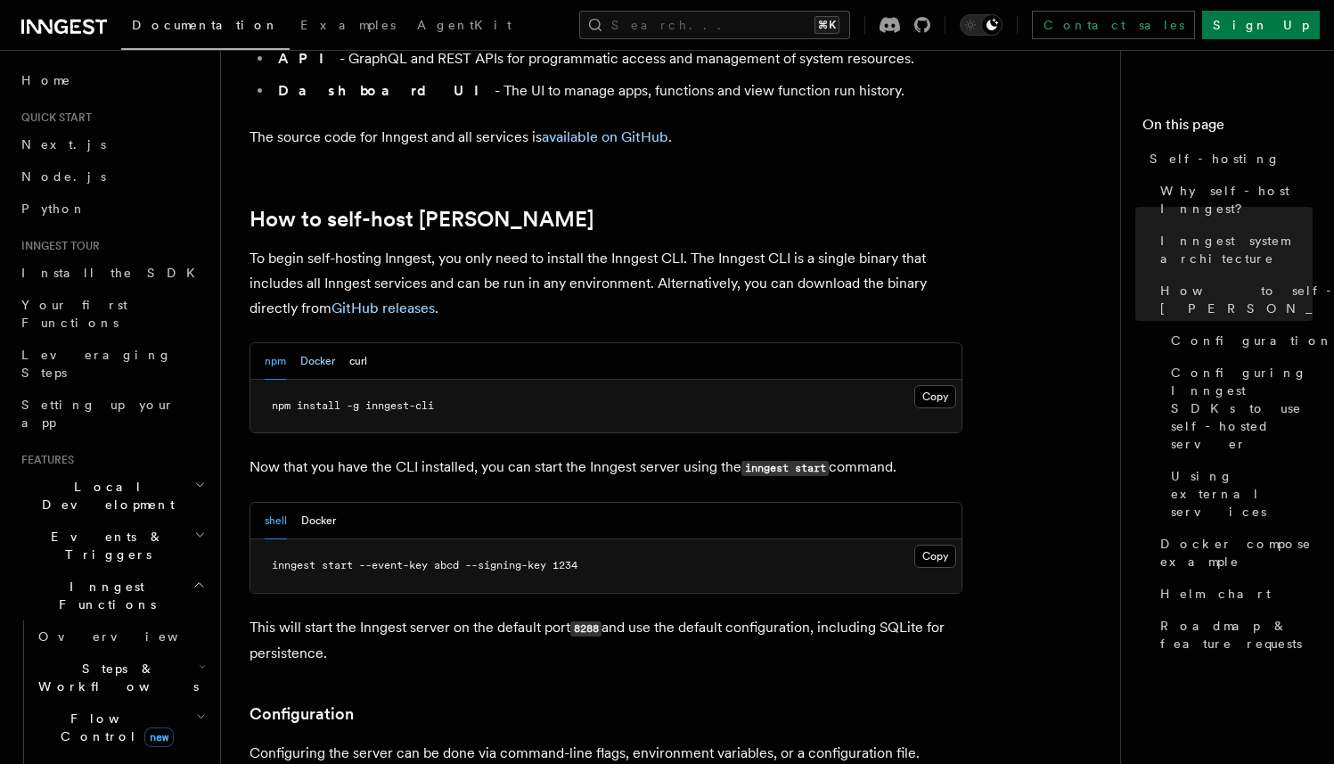
click at [317, 343] on button "Docker" at bounding box center [317, 361] width 35 height 37
click at [939, 545] on button "Copy Copied" at bounding box center [935, 556] width 42 height 23
